Goal: Find specific page/section: Find specific page/section

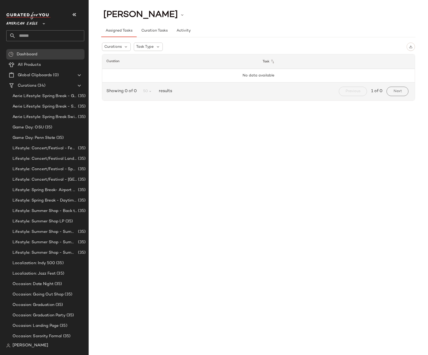
click at [30, 21] on span "American Eagle" at bounding box center [21, 22] width 31 height 9
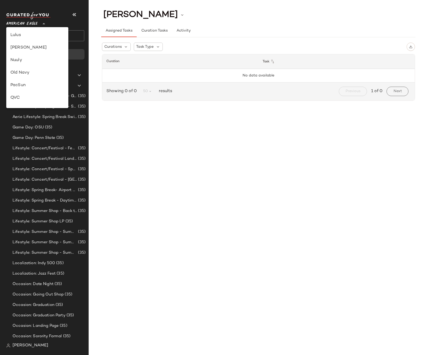
scroll to position [219, 0]
click at [32, 64] on div "Revolve" at bounding box center [37, 67] width 54 height 6
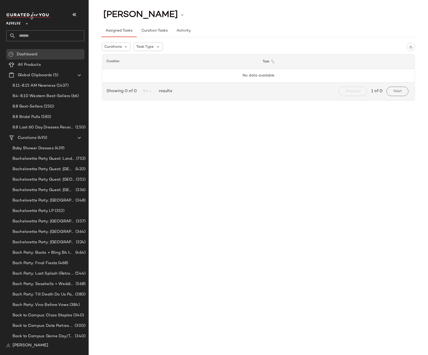
click at [21, 25] on div "Revolve **" at bounding box center [14, 20] width 16 height 13
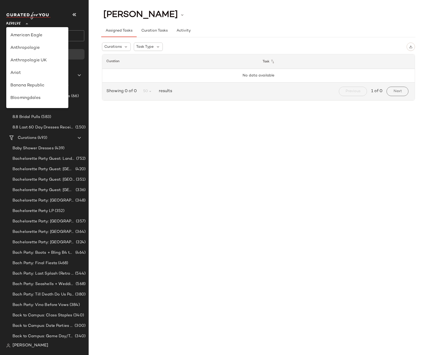
scroll to position [251, 0]
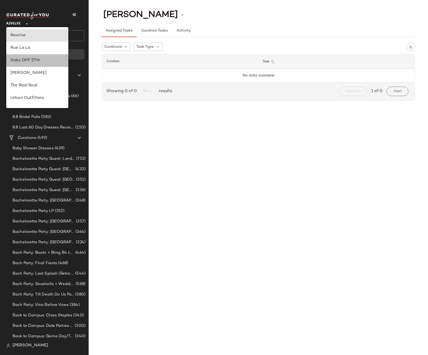
click at [30, 60] on div "Saks OFF 5TH" at bounding box center [37, 60] width 54 height 6
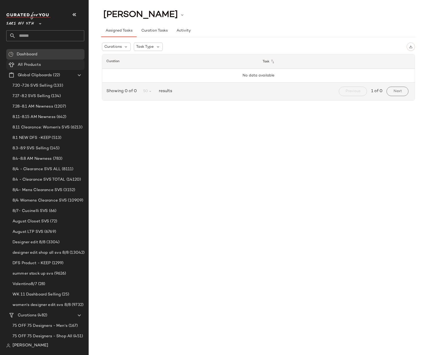
click at [34, 64] on span "All Products" at bounding box center [29, 65] width 23 height 6
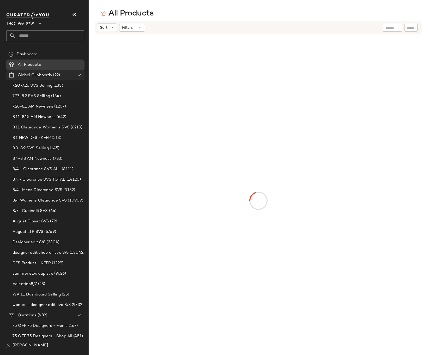
click at [79, 75] on icon at bounding box center [79, 75] width 6 height 6
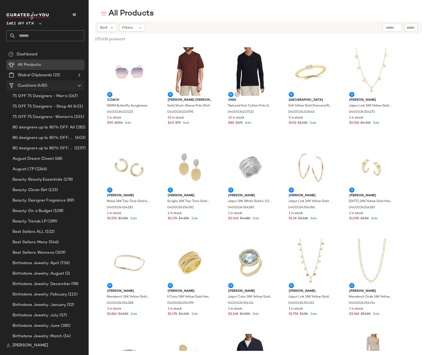
click at [41, 87] on span "(482)" at bounding box center [42, 86] width 11 height 6
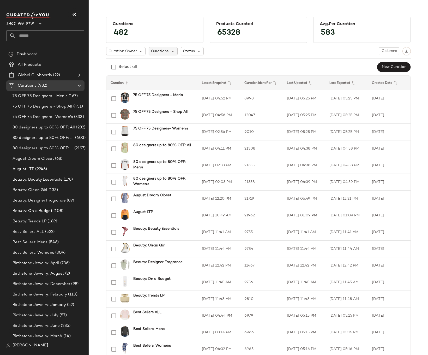
click at [162, 52] on span "Curations" at bounding box center [159, 51] width 17 height 5
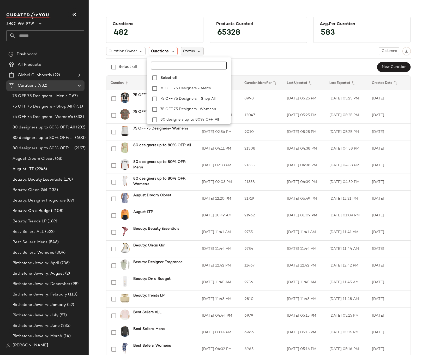
click at [197, 53] on icon at bounding box center [199, 51] width 5 height 5
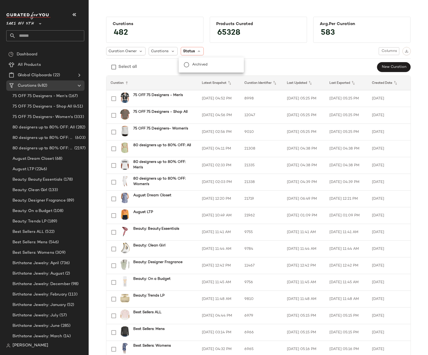
click at [196, 63] on span "Archived" at bounding box center [200, 65] width 16 height 10
click at [256, 55] on div "Curation Owner Curations Status: Archived Columns" at bounding box center [258, 51] width 305 height 8
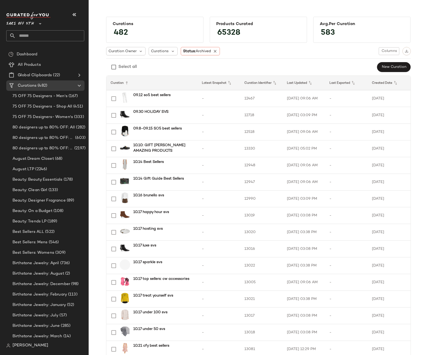
click at [351, 25] on div "Avg.per Curation" at bounding box center [362, 24] width 84 height 5
click at [311, 57] on div "Curation Owner Curations Status: Archived Columns Select all New Curation" at bounding box center [258, 59] width 305 height 25
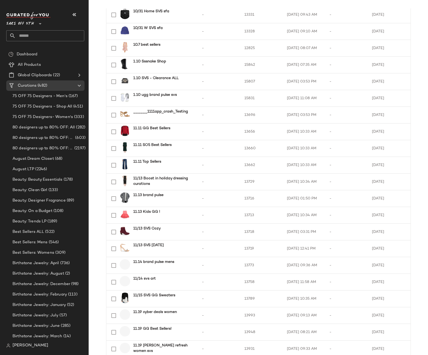
scroll to position [601, 0]
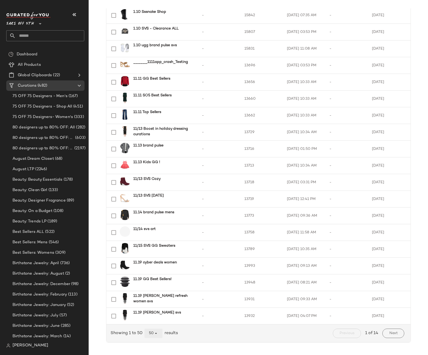
click at [158, 333] on button "50" at bounding box center [154, 333] width 18 height 9
click at [152, 321] on div "All" at bounding box center [152, 320] width 10 height 6
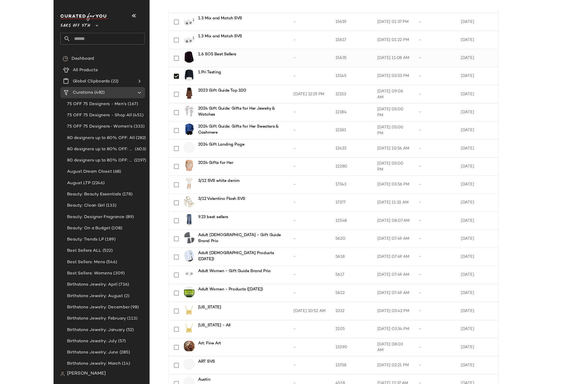
scroll to position [1878, 0]
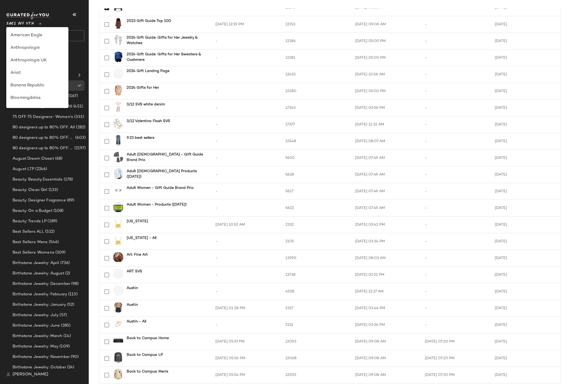
click at [25, 24] on span "Saks OFF 5TH" at bounding box center [20, 22] width 28 height 9
click at [71, 21] on div "Saks OFF 5TH **" at bounding box center [45, 20] width 78 height 13
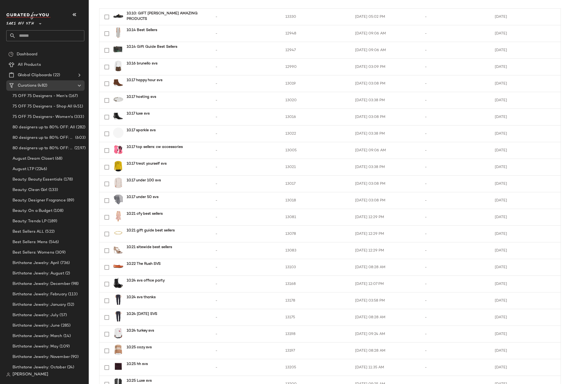
scroll to position [0, 0]
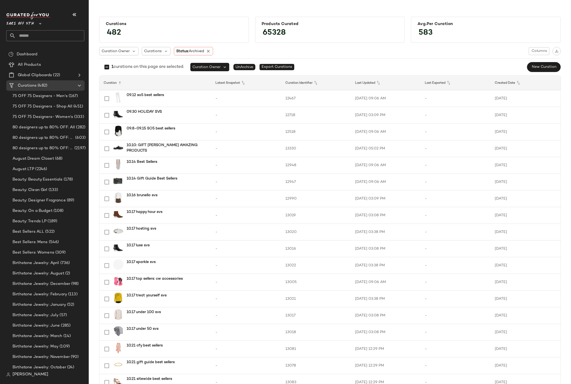
click at [26, 23] on span "Saks OFF 5TH" at bounding box center [20, 22] width 28 height 9
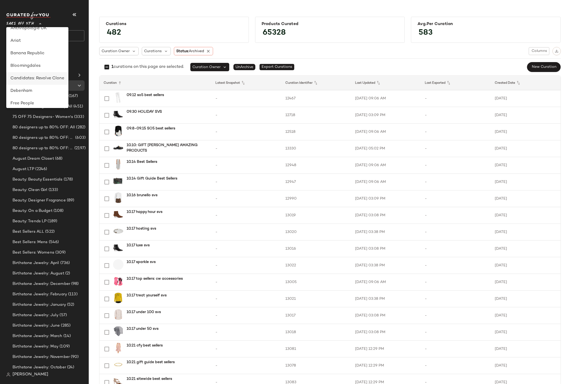
scroll to position [95, 0]
click at [17, 24] on span "Saks OFF 5TH" at bounding box center [20, 22] width 28 height 9
click at [25, 355] on span "[PERSON_NAME]" at bounding box center [31, 375] width 36 height 6
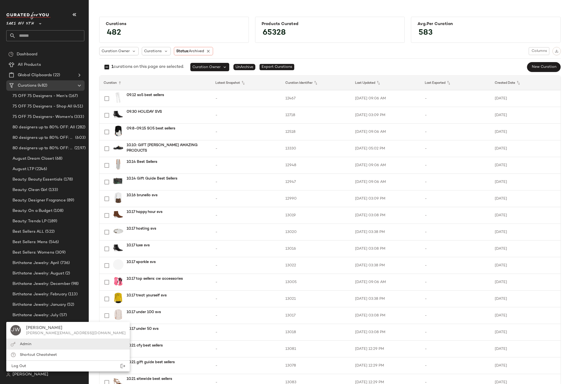
click at [32, 350] on div "Admin" at bounding box center [67, 355] width 123 height 11
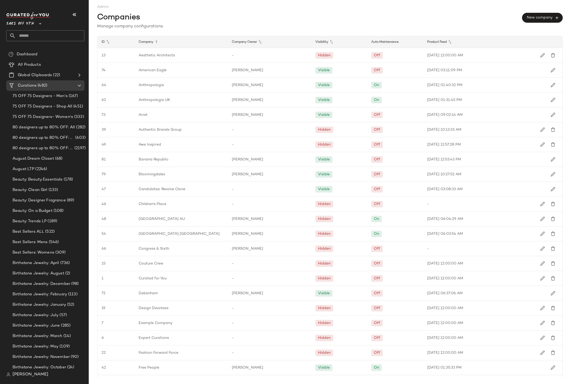
click at [25, 27] on span "Saks OFF 5TH" at bounding box center [20, 22] width 28 height 9
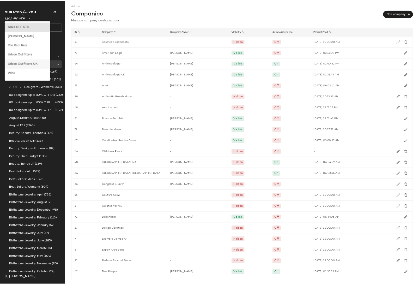
scroll to position [213, 0]
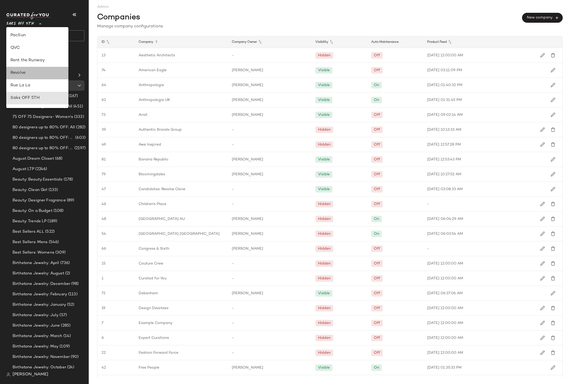
click at [32, 74] on div "Revolve" at bounding box center [37, 73] width 54 height 6
type input "**"
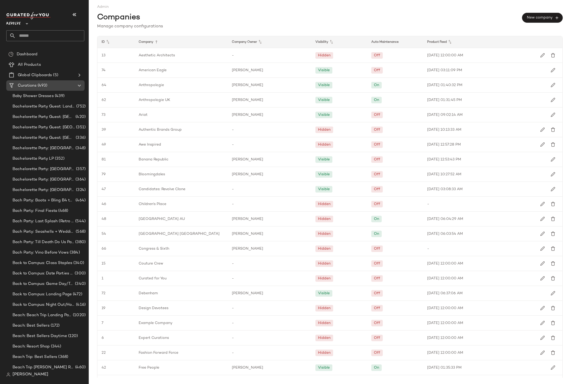
click at [42, 86] on span "(493)" at bounding box center [42, 86] width 11 height 6
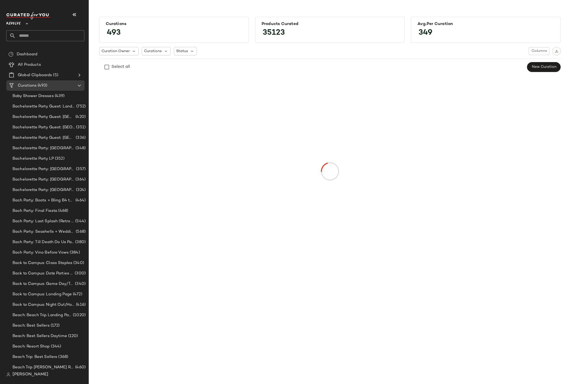
click at [117, 34] on span "493" at bounding box center [114, 32] width 24 height 19
